Goal: Information Seeking & Learning: Check status

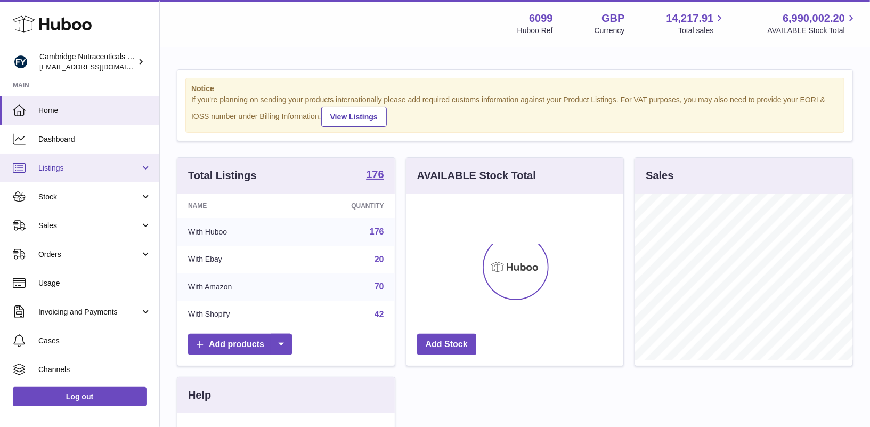
scroll to position [166, 217]
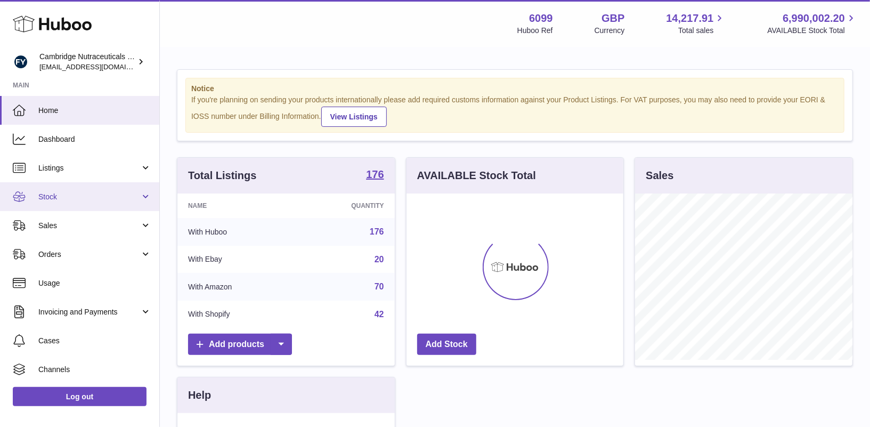
click at [55, 195] on span "Stock" at bounding box center [89, 197] width 102 height 10
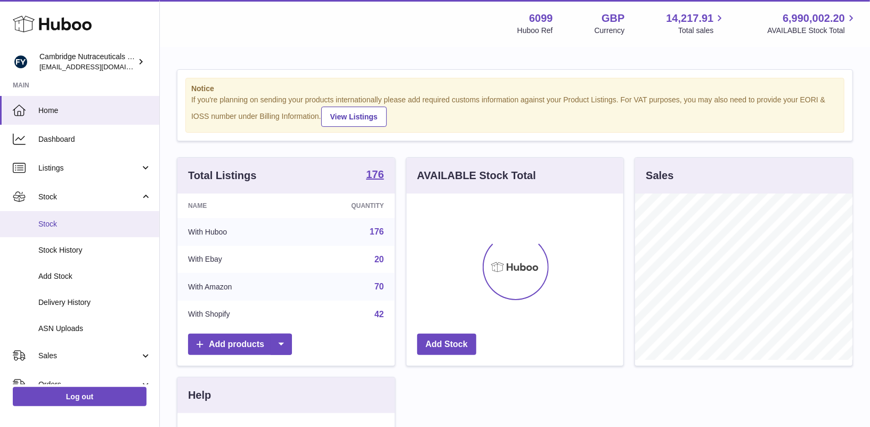
click at [54, 221] on span "Stock" at bounding box center [94, 224] width 113 height 10
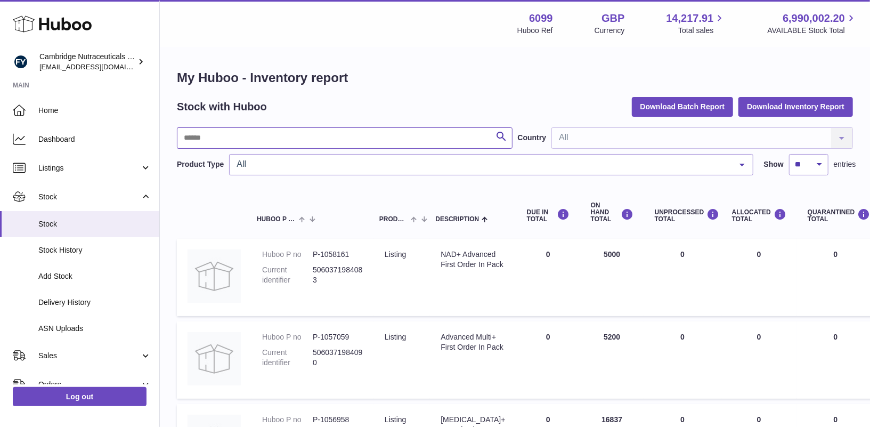
click at [302, 132] on input "text" at bounding box center [345, 137] width 336 height 21
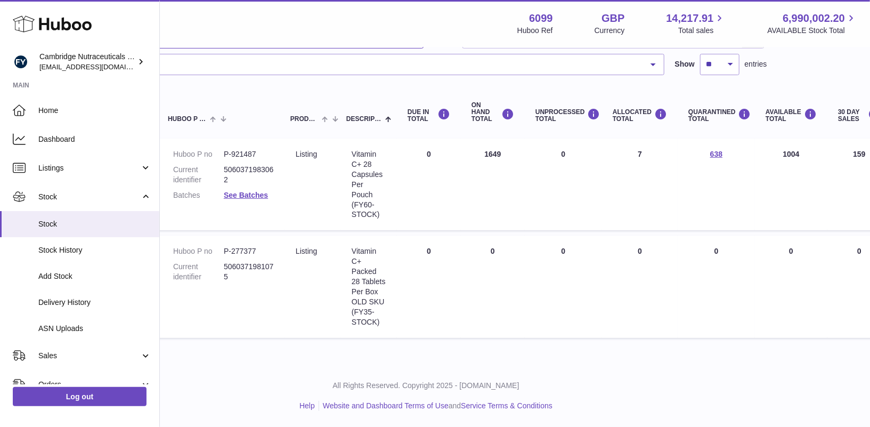
scroll to position [100, 0]
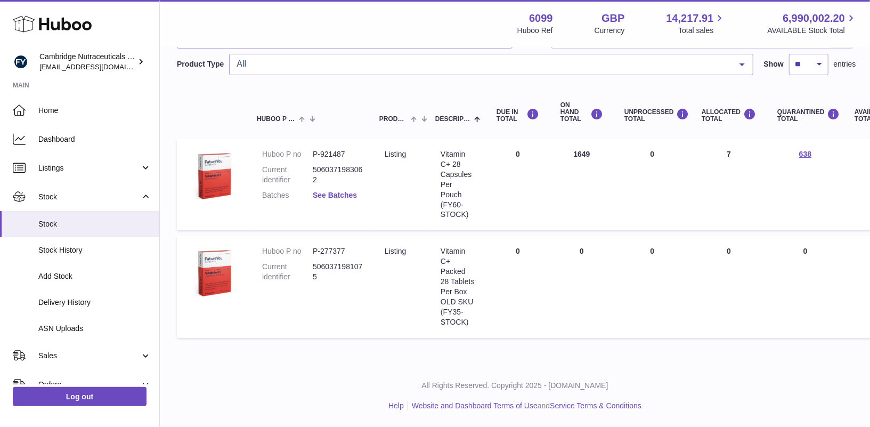
click at [340, 195] on link "See Batches" at bounding box center [335, 195] width 44 height 9
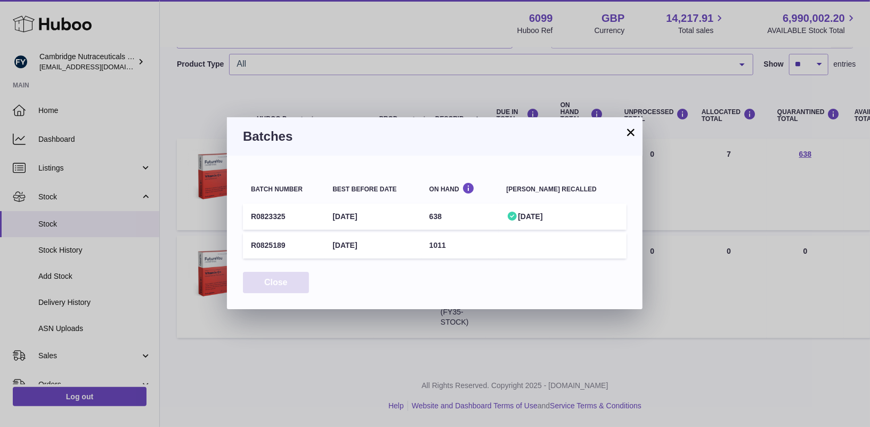
click at [273, 282] on button "Close" at bounding box center [276, 283] width 66 height 22
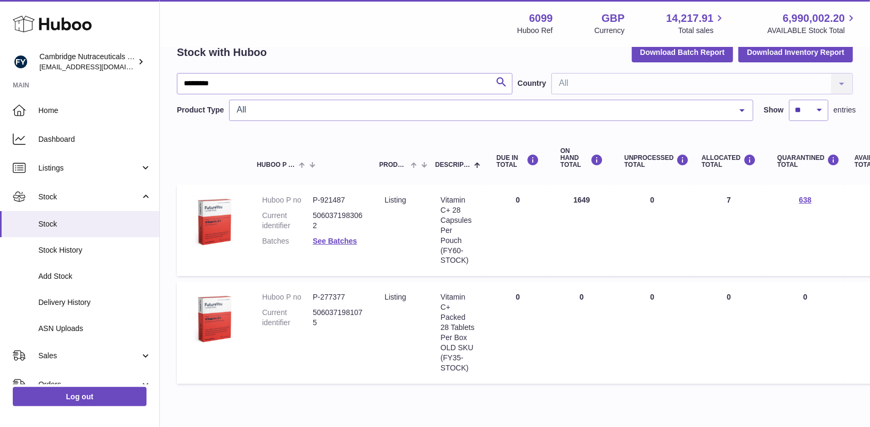
scroll to position [0, 0]
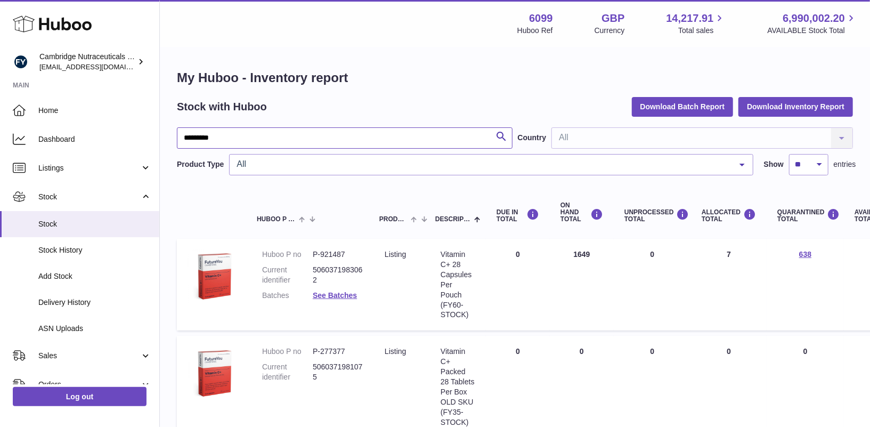
click at [261, 139] on input "*********" at bounding box center [345, 137] width 336 height 21
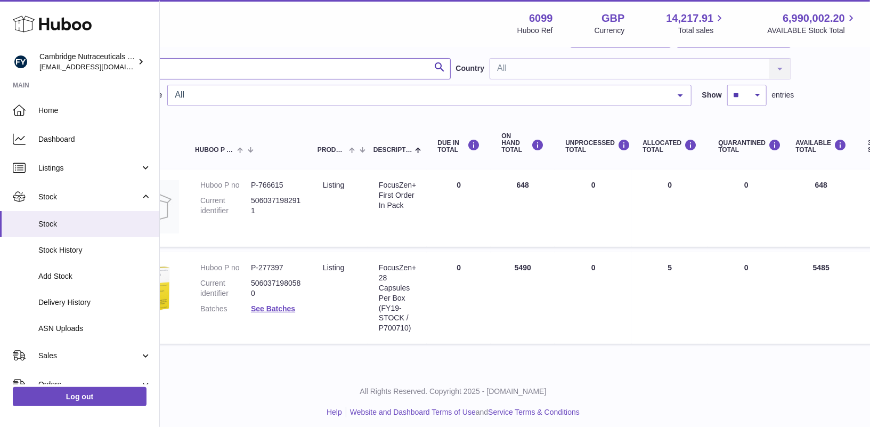
scroll to position [69, 0]
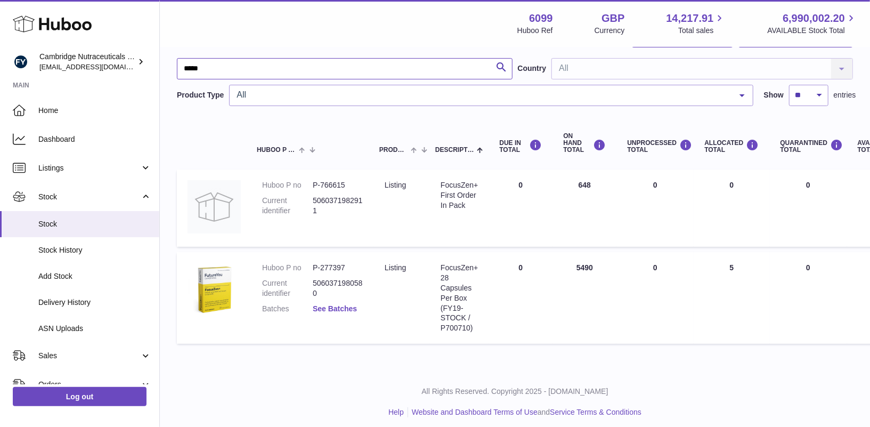
click at [328, 305] on link "See Batches" at bounding box center [335, 308] width 44 height 9
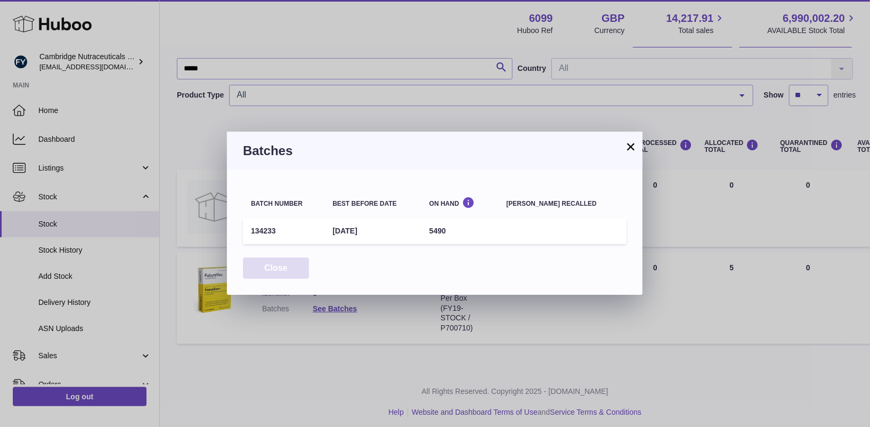
click at [289, 259] on button "Close" at bounding box center [276, 268] width 66 height 22
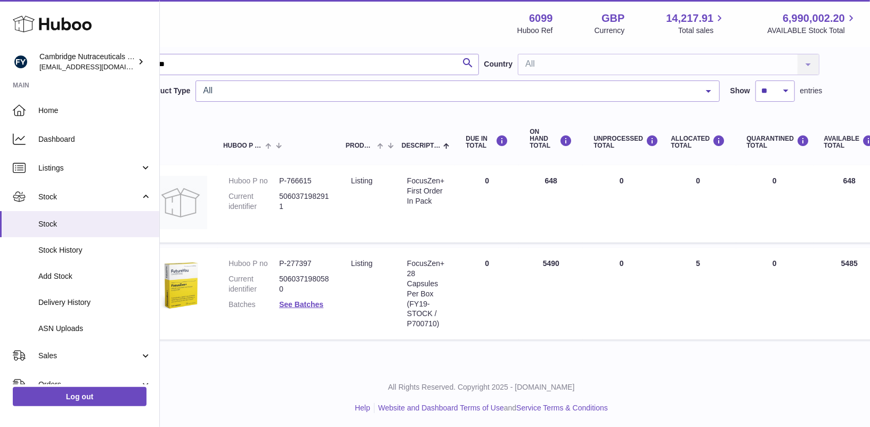
scroll to position [74, 0]
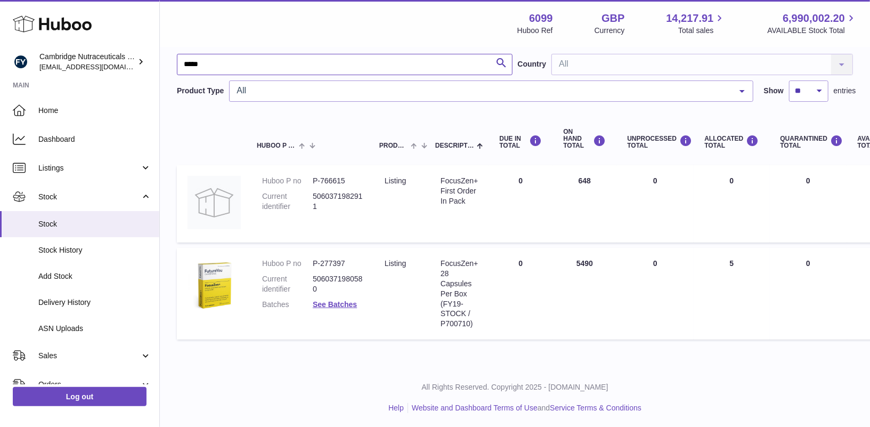
click at [255, 65] on input "*****" at bounding box center [345, 64] width 336 height 21
type input "*"
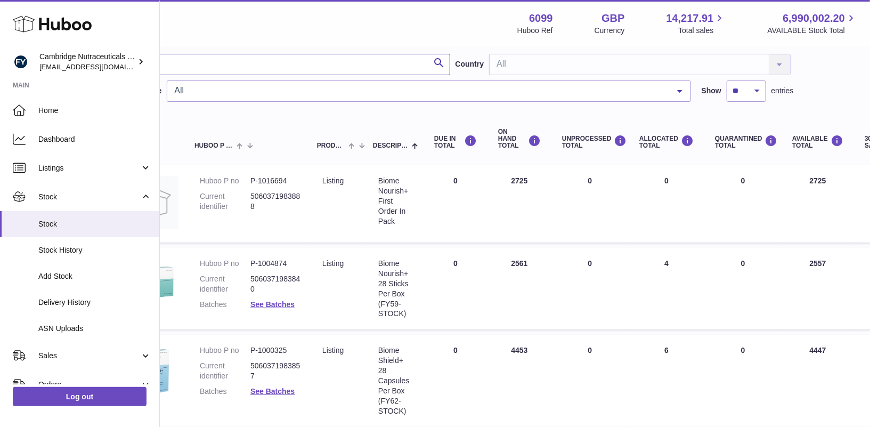
scroll to position [74, 0]
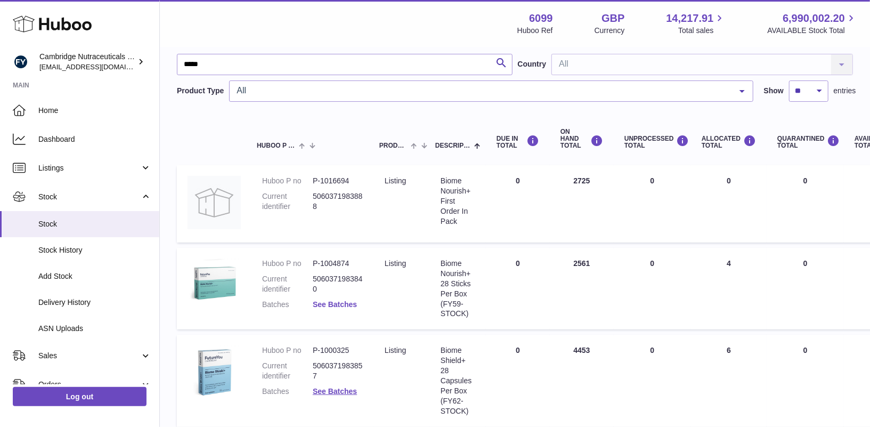
click at [335, 306] on link "See Batches" at bounding box center [335, 304] width 44 height 9
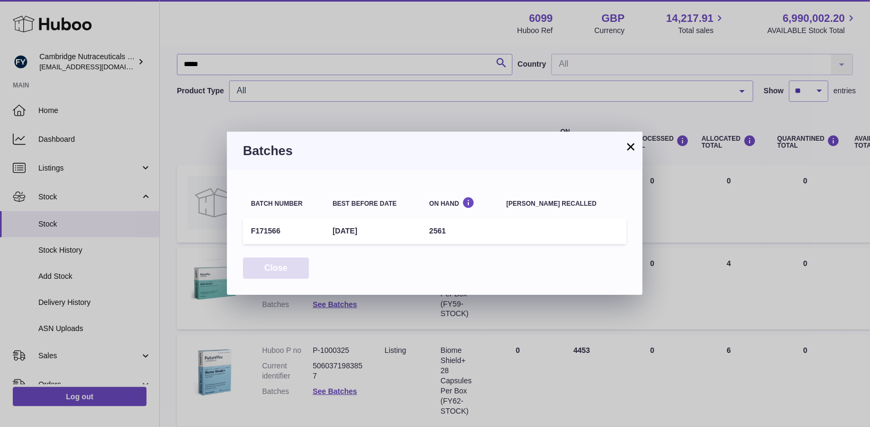
click at [287, 270] on button "Close" at bounding box center [276, 268] width 66 height 22
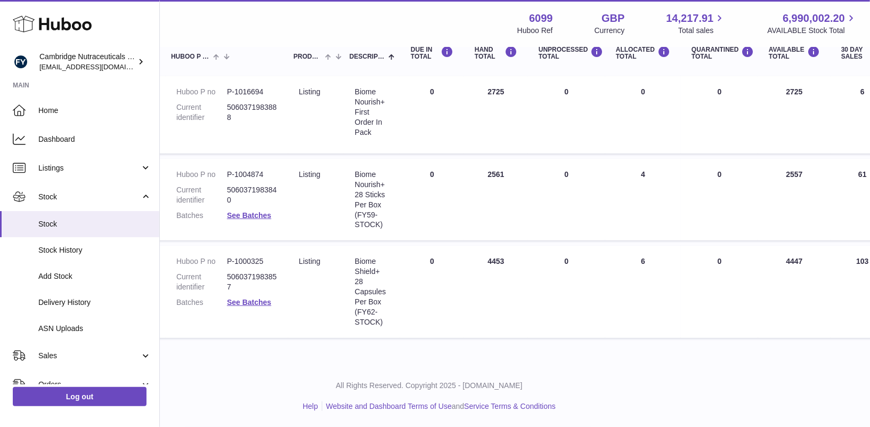
scroll to position [163, 55]
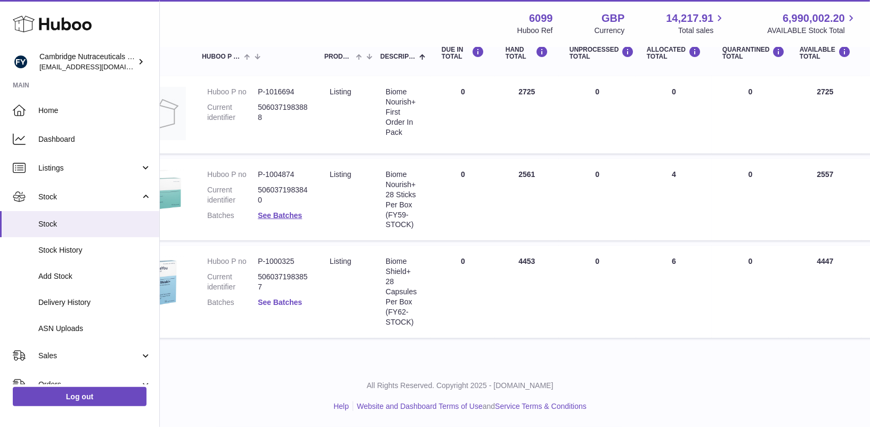
click at [287, 301] on link "See Batches" at bounding box center [280, 302] width 44 height 9
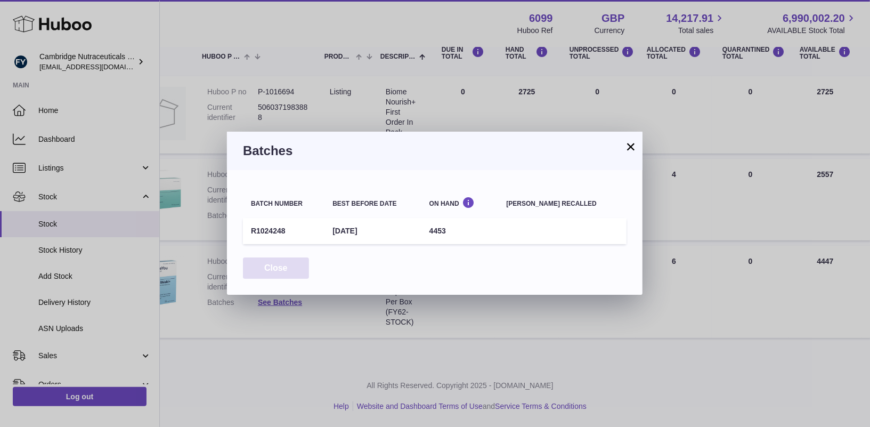
click at [268, 272] on button "Close" at bounding box center [276, 268] width 66 height 22
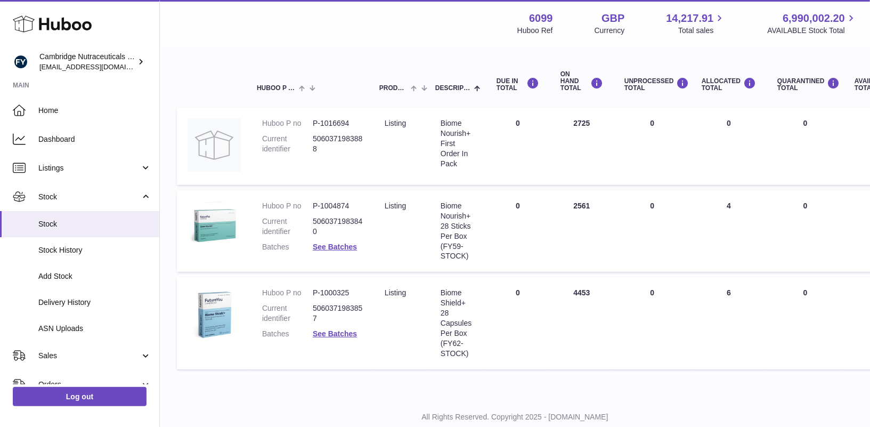
scroll to position [0, 0]
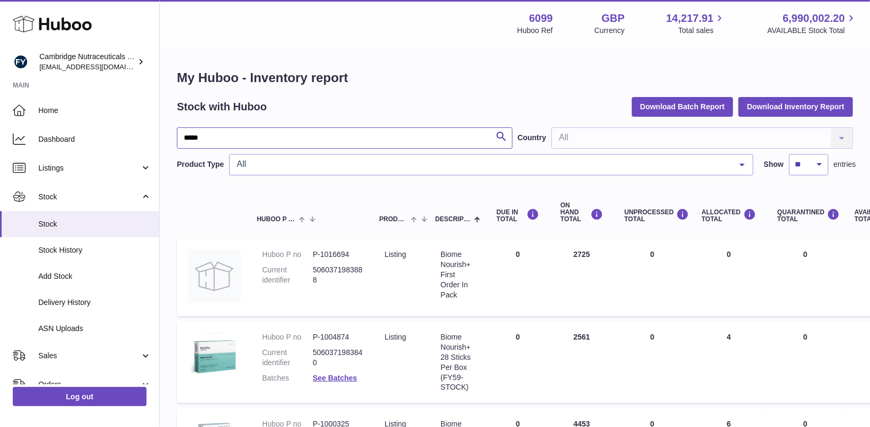
click at [273, 139] on input "*****" at bounding box center [345, 137] width 336 height 21
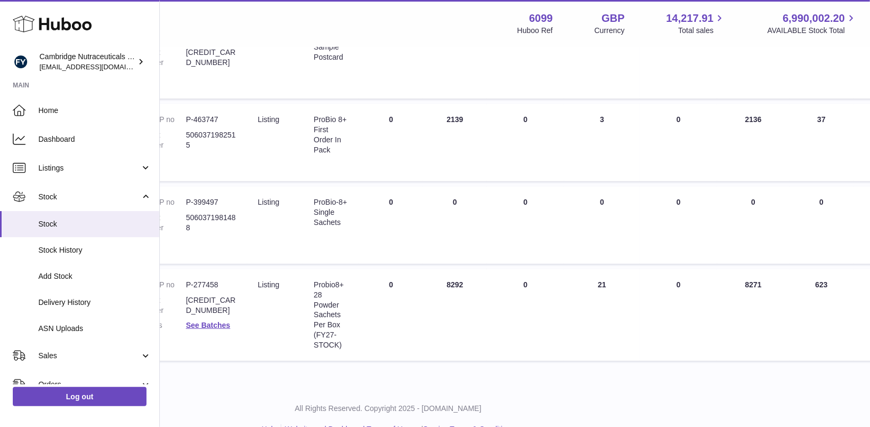
scroll to position [220, 127]
click at [209, 327] on link "See Batches" at bounding box center [208, 323] width 44 height 9
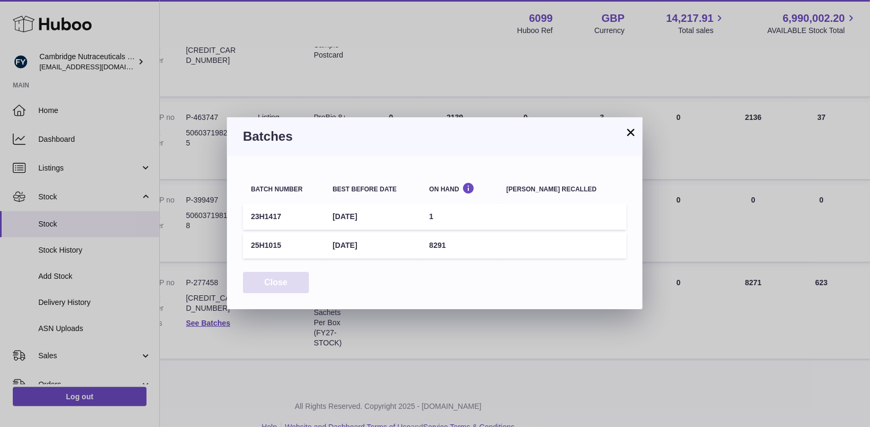
click at [290, 286] on button "Close" at bounding box center [276, 283] width 66 height 22
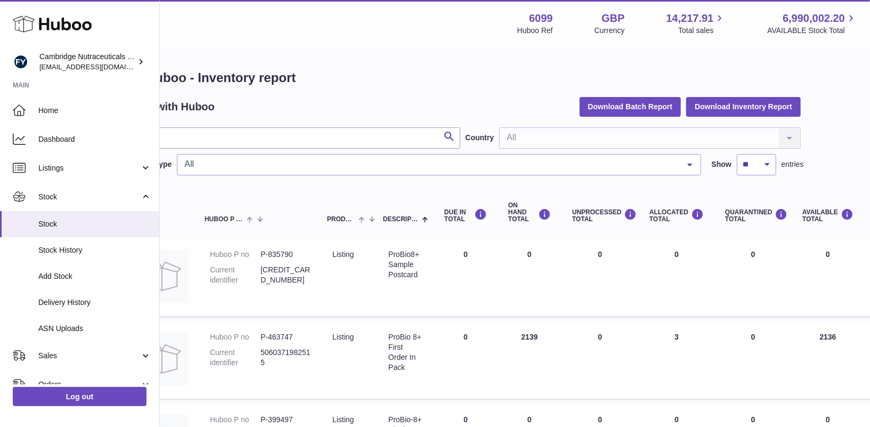
scroll to position [0, 0]
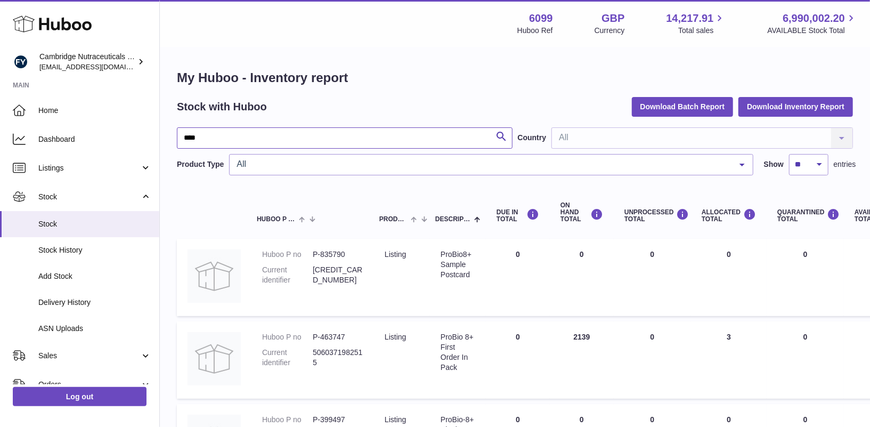
click at [283, 136] on input "****" at bounding box center [345, 137] width 336 height 21
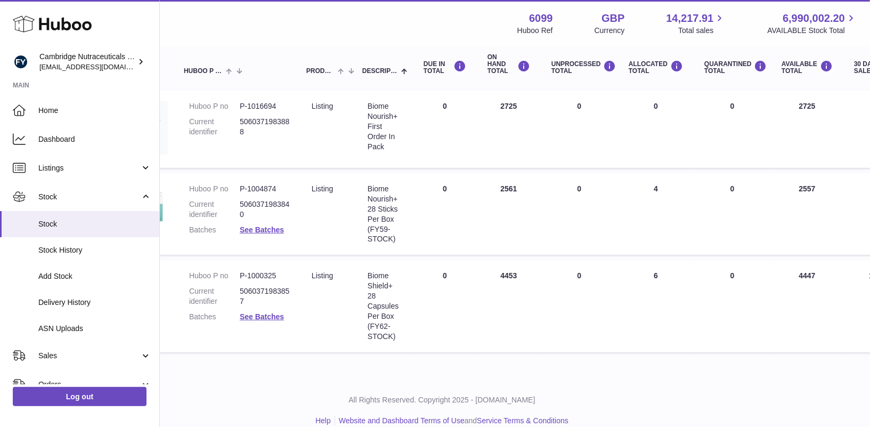
scroll to position [148, 66]
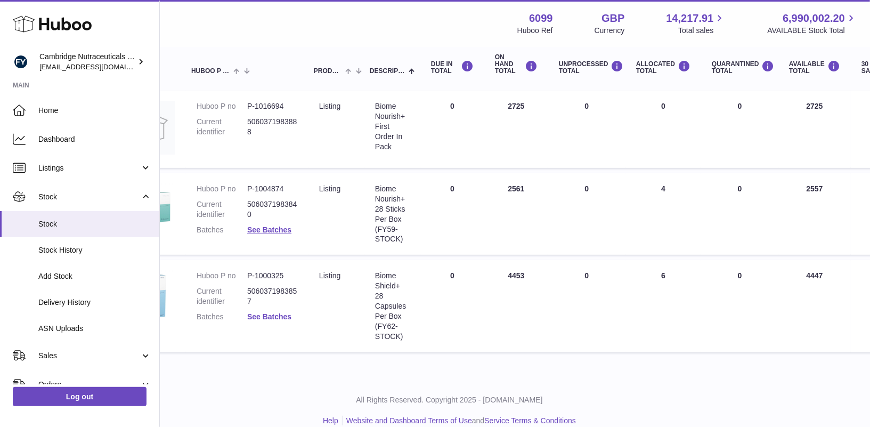
type input "*****"
click at [264, 317] on link "See Batches" at bounding box center [269, 316] width 44 height 9
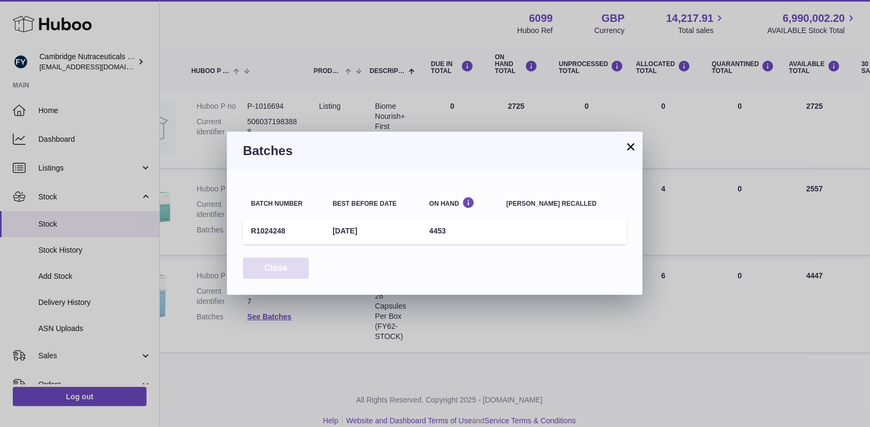
click at [282, 270] on button "Close" at bounding box center [276, 268] width 66 height 22
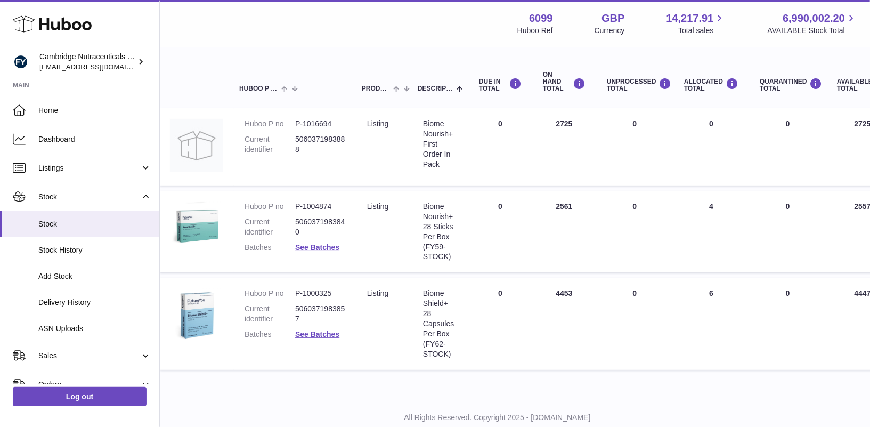
scroll to position [132, 19]
